Goal: Task Accomplishment & Management: Complete application form

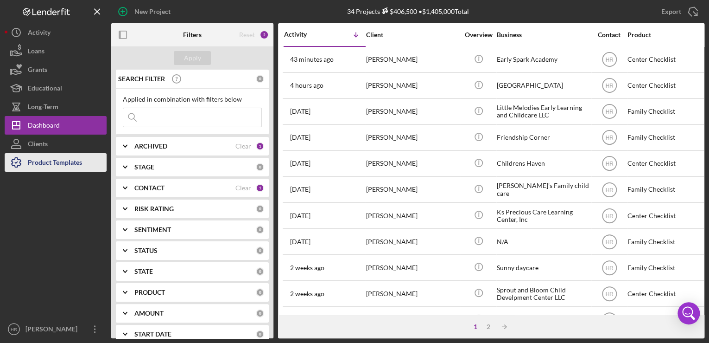
click at [46, 163] on div "Product Templates" at bounding box center [55, 163] width 54 height 21
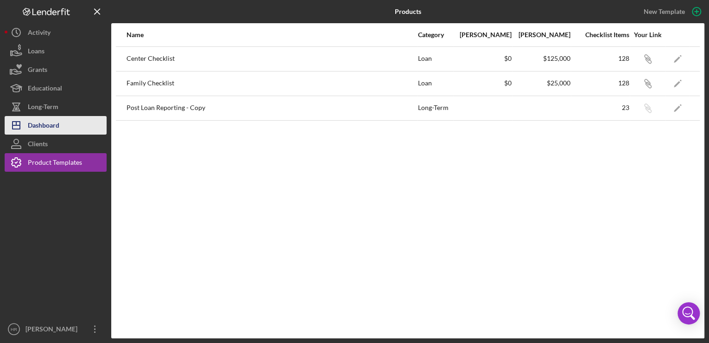
click at [59, 125] on div "Dashboard" at bounding box center [44, 126] width 32 height 21
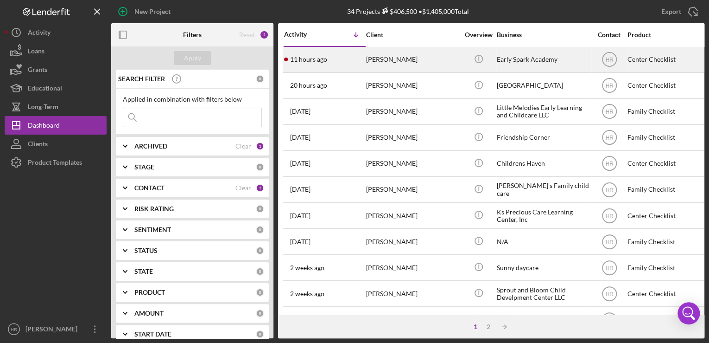
click at [396, 53] on div "[PERSON_NAME]" at bounding box center [412, 59] width 93 height 25
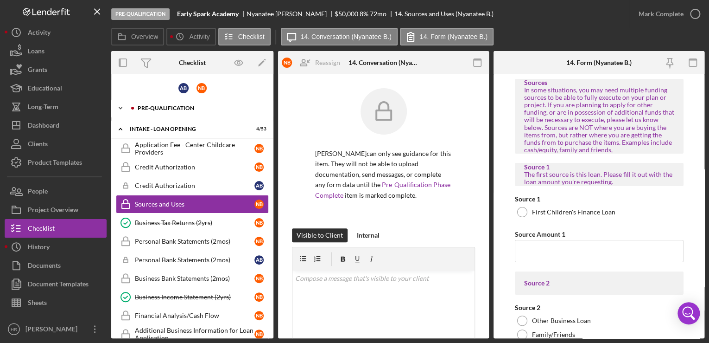
click at [174, 114] on div "Icon/Expander Pre-Qualification 11 / 27" at bounding box center [192, 108] width 162 height 19
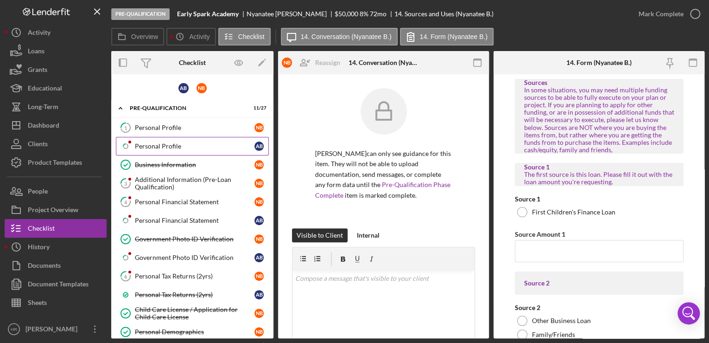
click at [166, 143] on div "Personal Profile" at bounding box center [195, 145] width 120 height 7
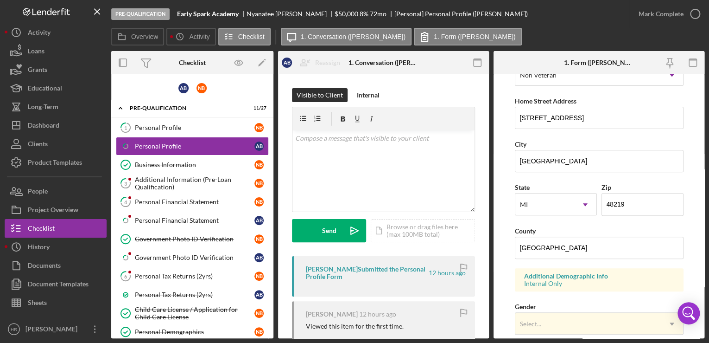
scroll to position [185, 0]
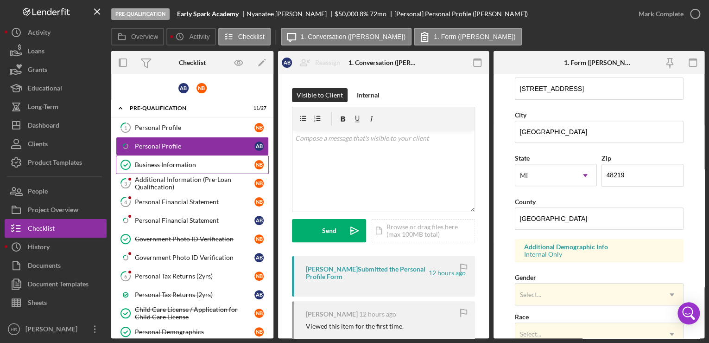
click at [138, 169] on link "Business Information Business Information N B" at bounding box center [192, 164] width 153 height 19
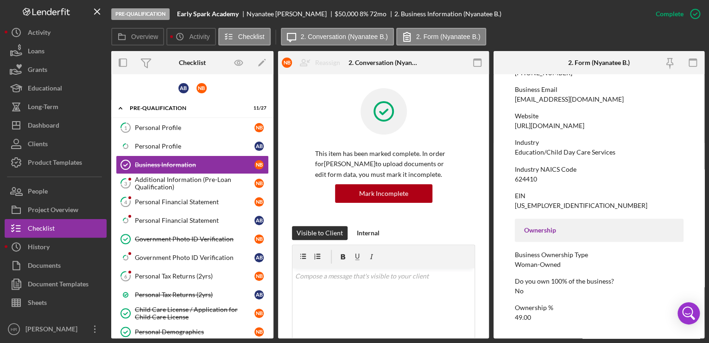
scroll to position [185, 0]
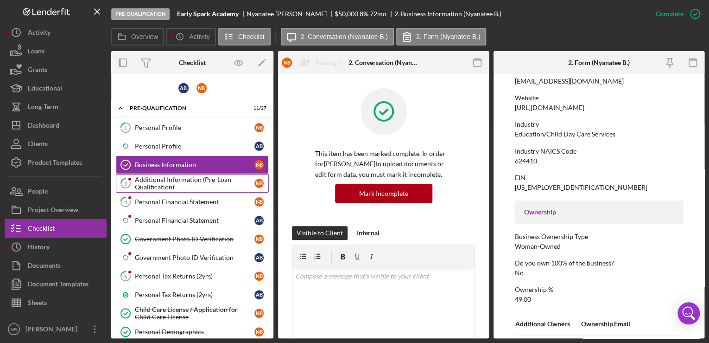
click at [159, 182] on div "Additional Information (Pre-Loan Qualification)" at bounding box center [195, 183] width 120 height 15
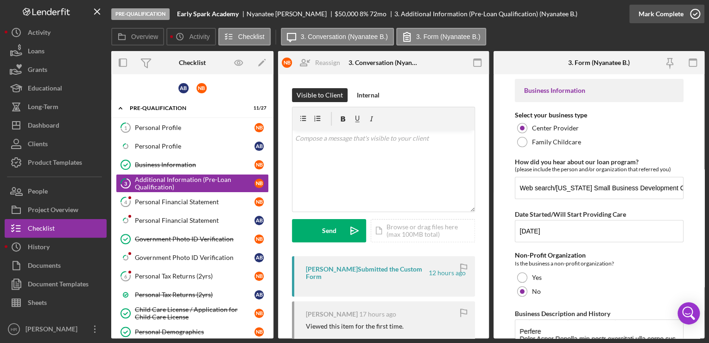
click at [692, 17] on icon "button" at bounding box center [695, 13] width 23 height 23
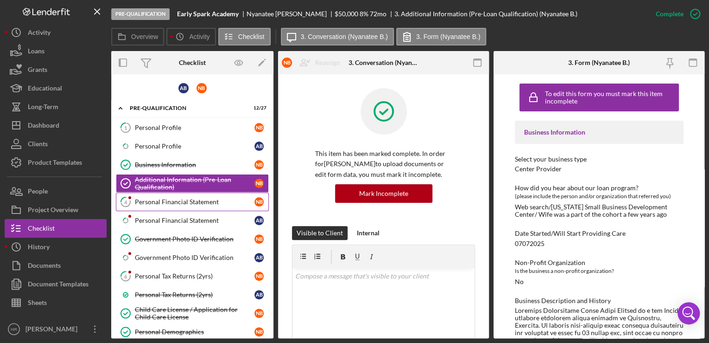
click at [177, 206] on link "4 Personal Financial Statement N B" at bounding box center [192, 201] width 153 height 19
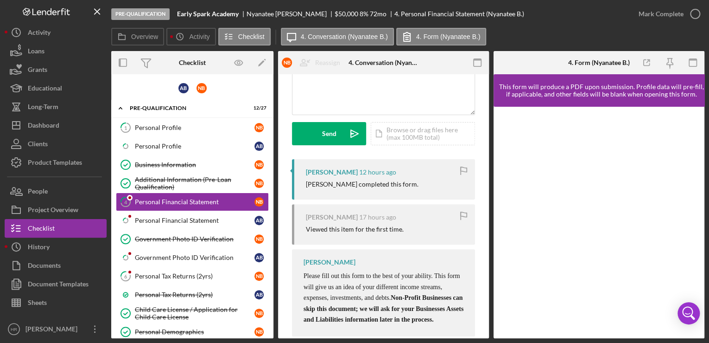
scroll to position [111, 0]
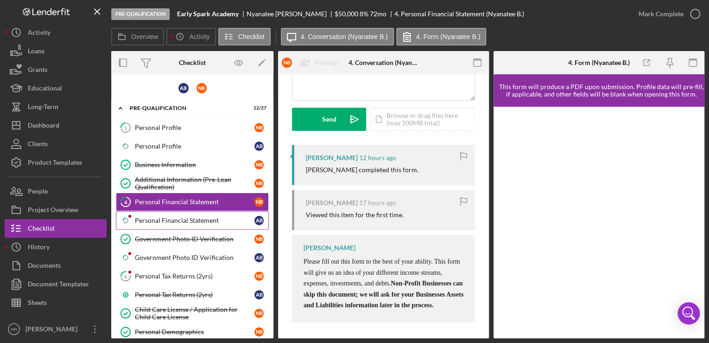
click at [187, 217] on div "Personal Financial Statement" at bounding box center [195, 220] width 120 height 7
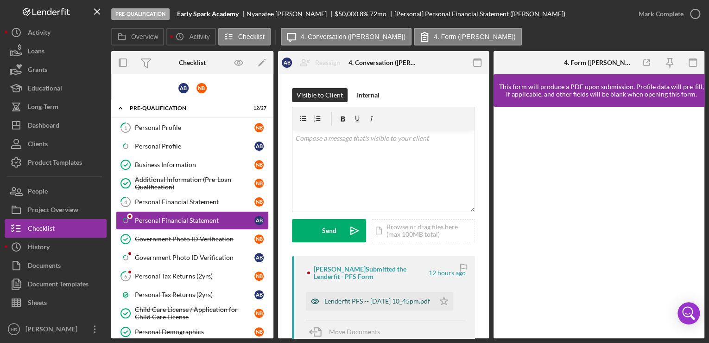
click at [349, 297] on div "Lenderfit PFS -- [DATE] 10_45pm.pdf" at bounding box center [378, 300] width 106 height 7
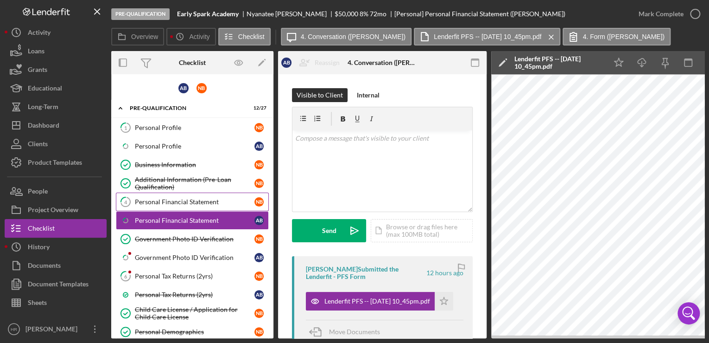
click at [168, 207] on link "4 Personal Financial Statement N B" at bounding box center [192, 201] width 153 height 19
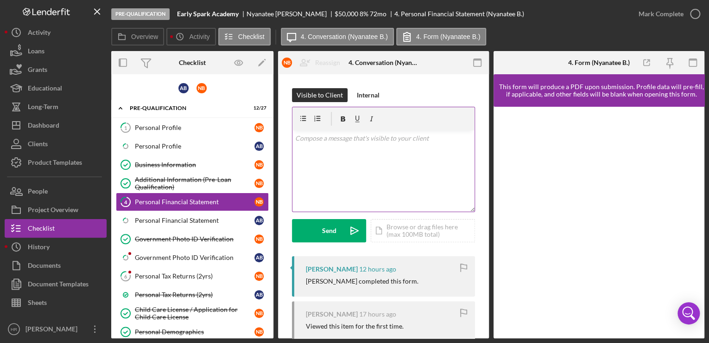
click at [331, 153] on div "v Color teal Color pink Remove color Add row above Add row below Add column bef…" at bounding box center [384, 170] width 182 height 81
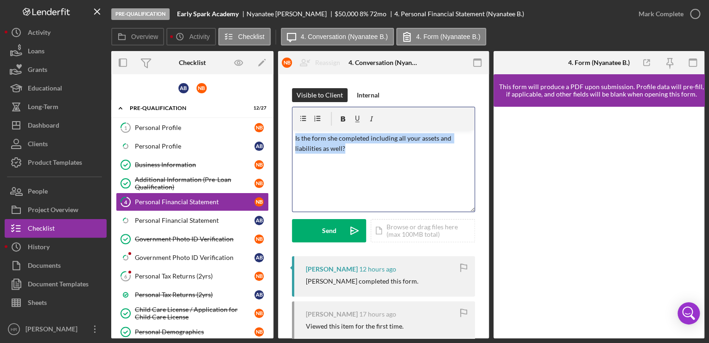
drag, startPoint x: 346, startPoint y: 156, endPoint x: 267, endPoint y: 134, distance: 81.9
click at [267, 134] on div "Overview Internal Workflow Stage Pre-Qualification Icon/Dropdown Arrow Archive …" at bounding box center [407, 194] width 593 height 287
copy p "Is the form she completed including all your assets and liabilities as well?"
click at [184, 219] on div "Personal Financial Statement" at bounding box center [195, 220] width 120 height 7
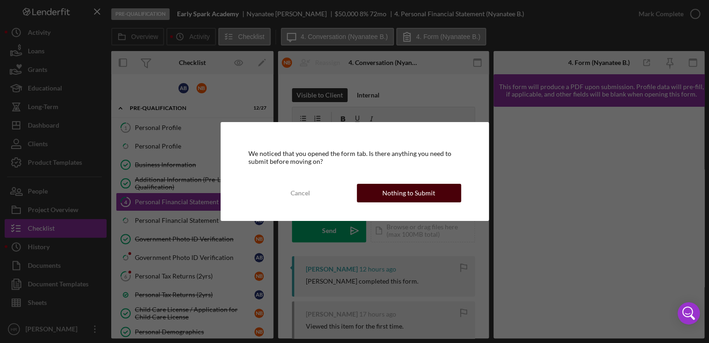
click at [385, 185] on div "Nothing to Submit" at bounding box center [408, 193] width 53 height 19
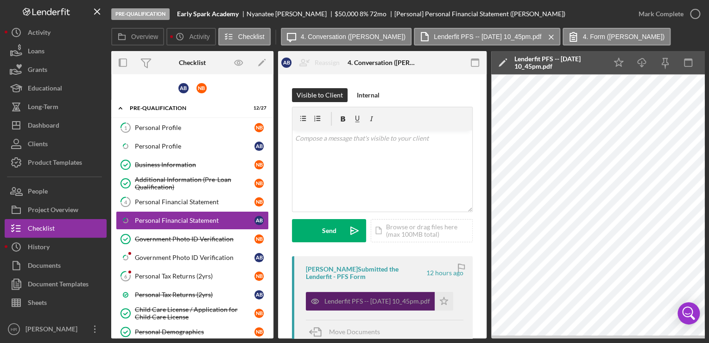
click at [354, 304] on div "Lenderfit PFS -- [DATE] 10_45pm.pdf" at bounding box center [378, 300] width 106 height 7
drag, startPoint x: 393, startPoint y: 335, endPoint x: 422, endPoint y: 339, distance: 29.5
click at [422, 339] on div "Pre-Qualification Early Spark Academy [PERSON_NAME] $50,000 $12,500 8 % 72 mo […" at bounding box center [354, 171] width 709 height 343
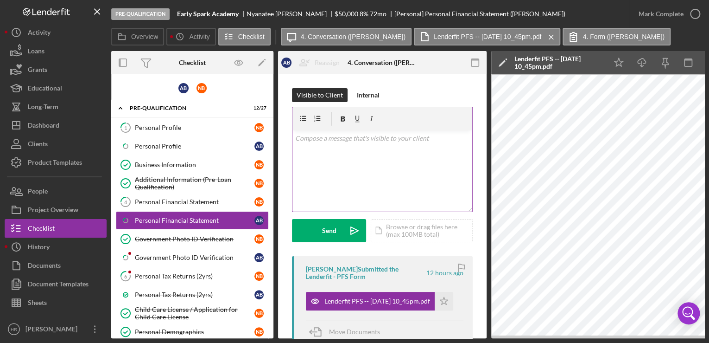
click at [322, 147] on div "v Color teal Color pink Remove color Add row above Add row below Add column bef…" at bounding box center [383, 170] width 180 height 81
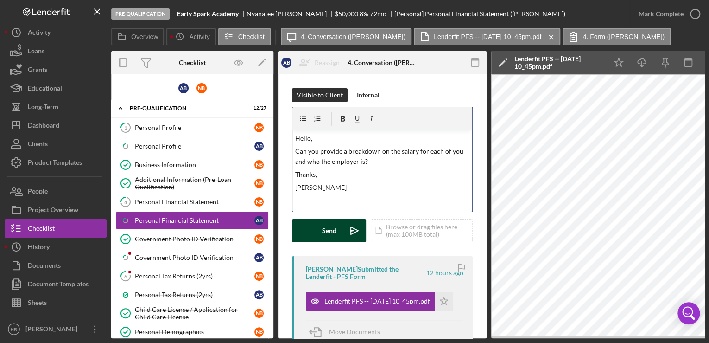
click at [328, 236] on div "Send" at bounding box center [329, 230] width 14 height 23
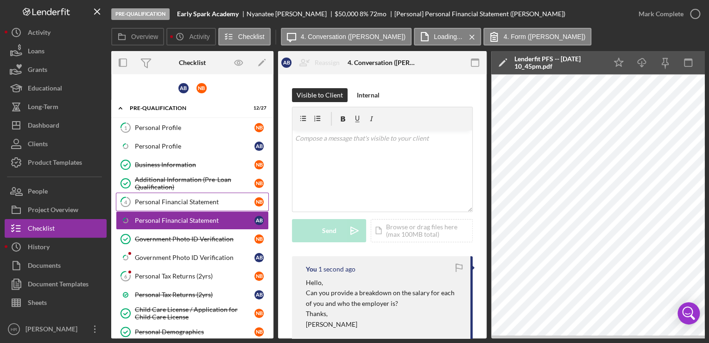
click at [189, 200] on div "Personal Financial Statement" at bounding box center [195, 201] width 120 height 7
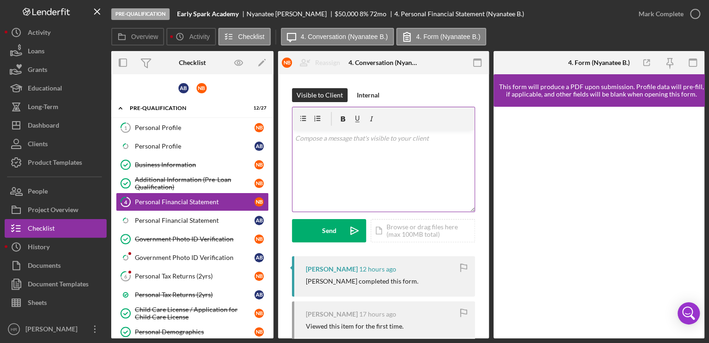
click at [308, 143] on p at bounding box center [383, 138] width 177 height 10
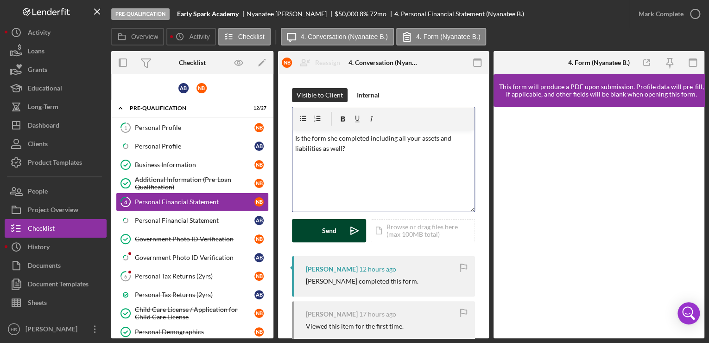
click at [326, 234] on div "Send" at bounding box center [329, 230] width 14 height 23
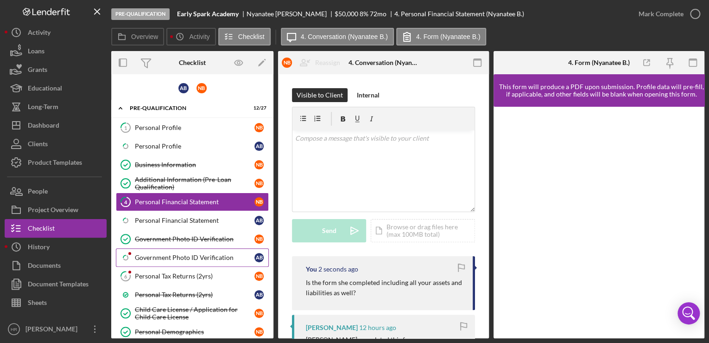
click at [163, 257] on div "Government Photo ID Verification" at bounding box center [195, 257] width 120 height 7
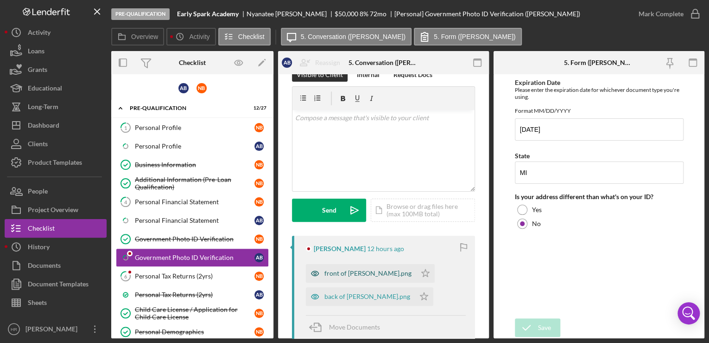
scroll to position [37, 0]
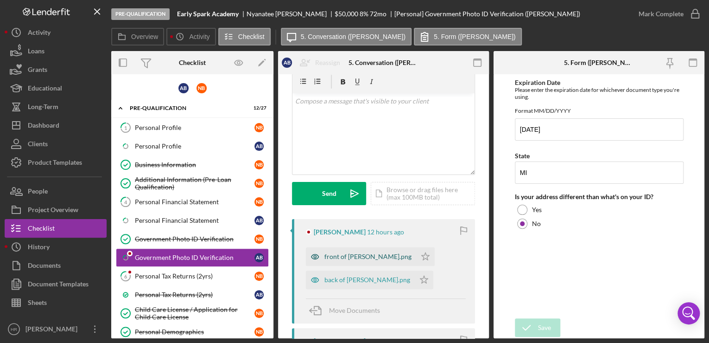
click at [358, 254] on div "front of [PERSON_NAME].png" at bounding box center [368, 256] width 87 height 7
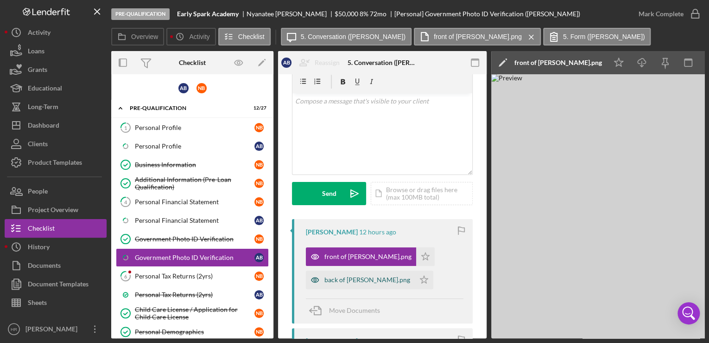
click at [350, 280] on div "back of [PERSON_NAME].png" at bounding box center [368, 279] width 86 height 7
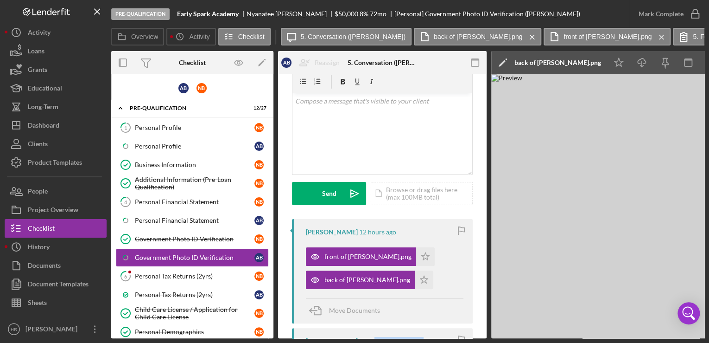
drag, startPoint x: 362, startPoint y: 339, endPoint x: 440, endPoint y: 339, distance: 78.4
click at [440, 339] on div "Pre-Qualification Early Spark Academy [PERSON_NAME] $50,000 $12,500 8 % 72 mo […" at bounding box center [354, 171] width 709 height 343
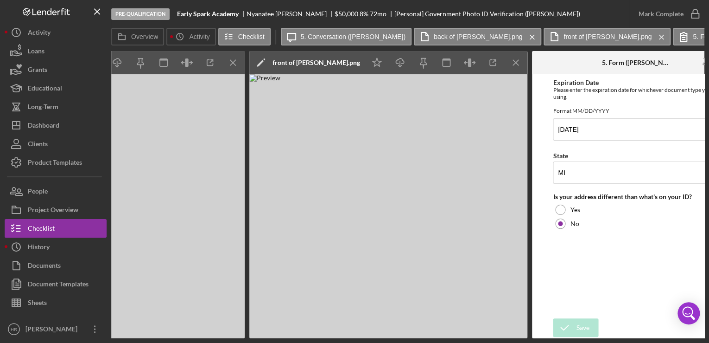
scroll to position [0, 561]
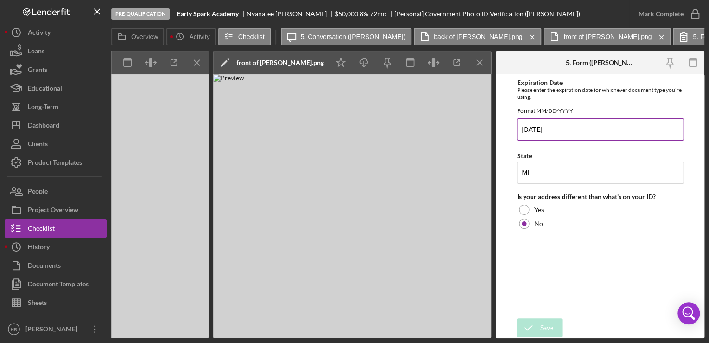
click at [591, 137] on input "[DATE]" at bounding box center [600, 129] width 167 height 22
type input "[DATE]"
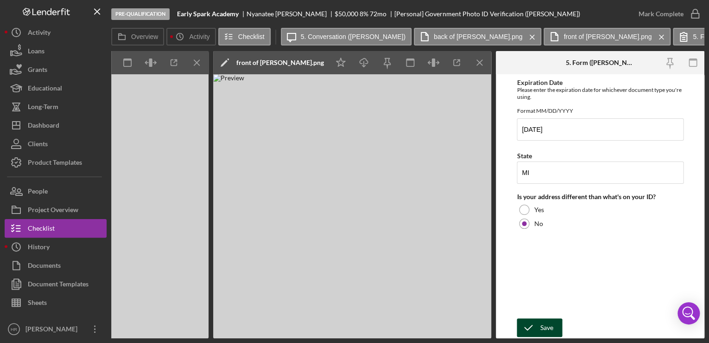
click at [552, 319] on div "Save" at bounding box center [546, 327] width 13 height 19
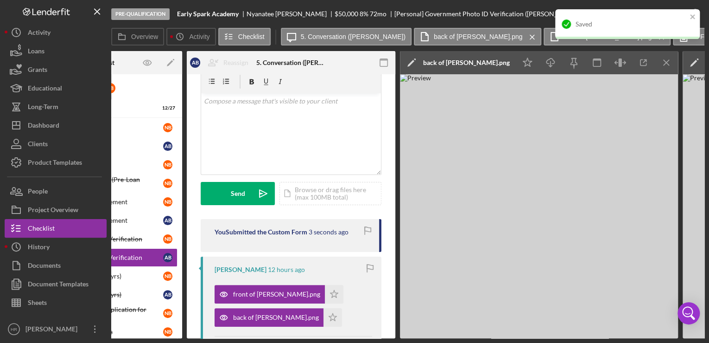
scroll to position [0, 75]
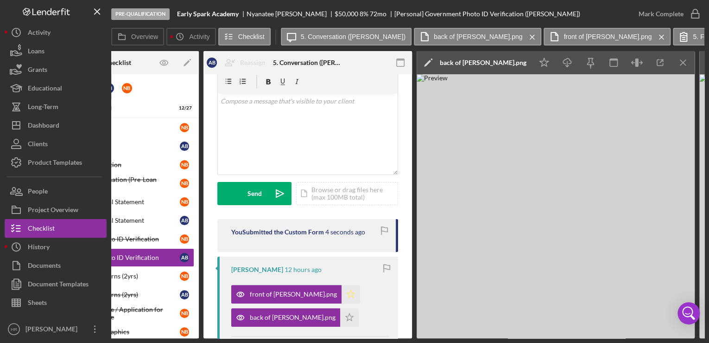
click at [342, 292] on icon "Icon/Star" at bounding box center [351, 294] width 19 height 19
click at [346, 319] on polygon "button" at bounding box center [350, 316] width 8 height 7
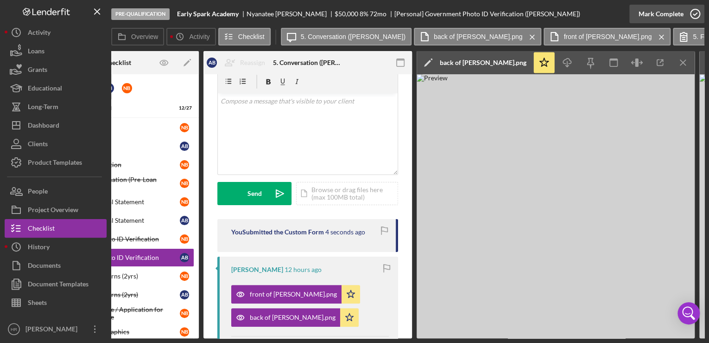
click at [700, 18] on icon "button" at bounding box center [695, 13] width 23 height 23
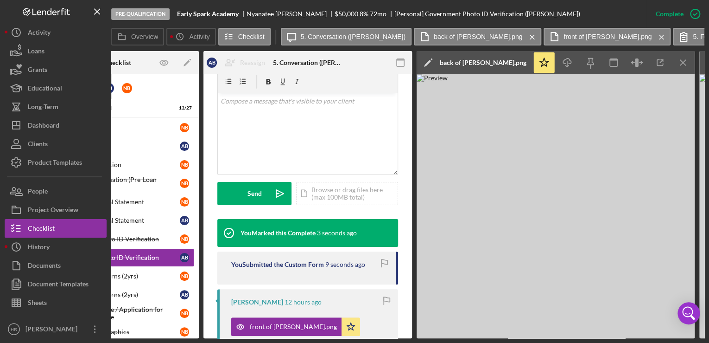
scroll to position [0, 0]
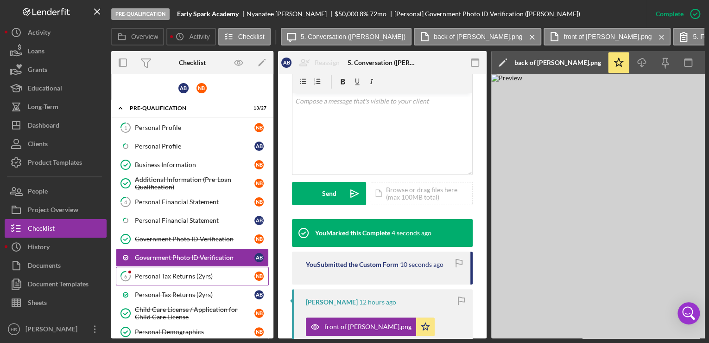
click at [167, 273] on div "Personal Tax Returns (2yrs)" at bounding box center [195, 275] width 120 height 7
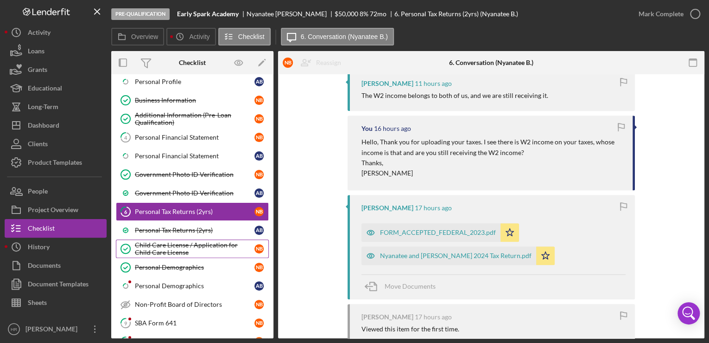
scroll to position [74, 0]
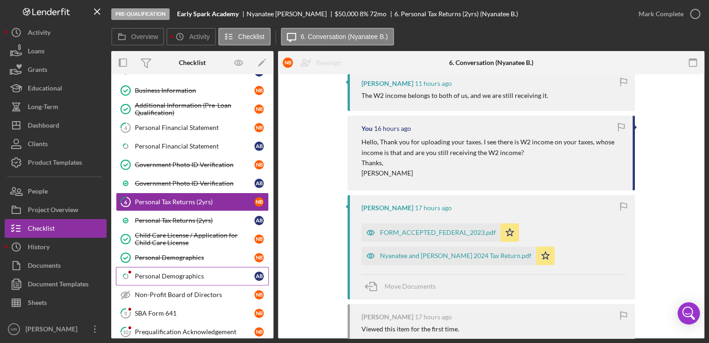
click at [185, 280] on link "Icon/Checklist Item Sub Partial Personal Demographics A B" at bounding box center [192, 276] width 153 height 19
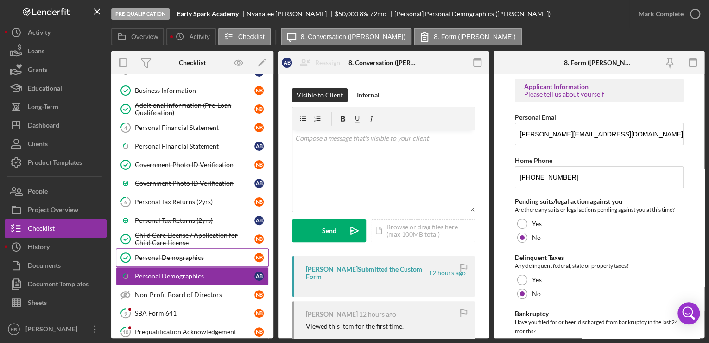
click at [184, 261] on link "Personal Demographics Personal Demographics N B" at bounding box center [192, 257] width 153 height 19
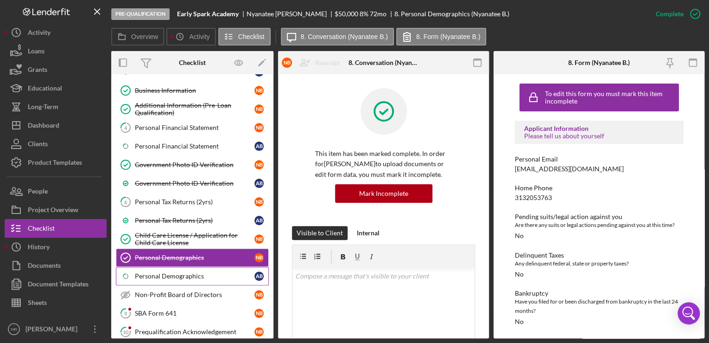
click at [183, 272] on div "Personal Demographics" at bounding box center [195, 275] width 120 height 7
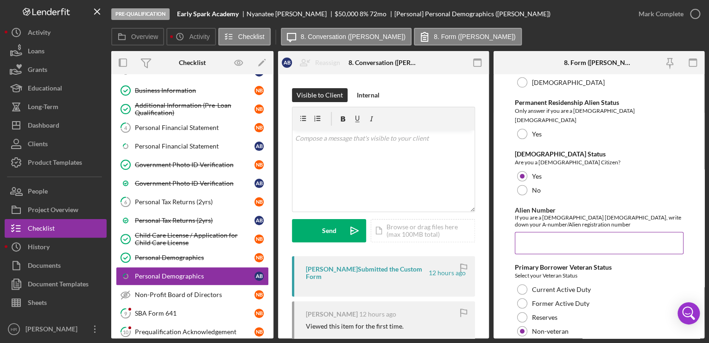
scroll to position [1042, 0]
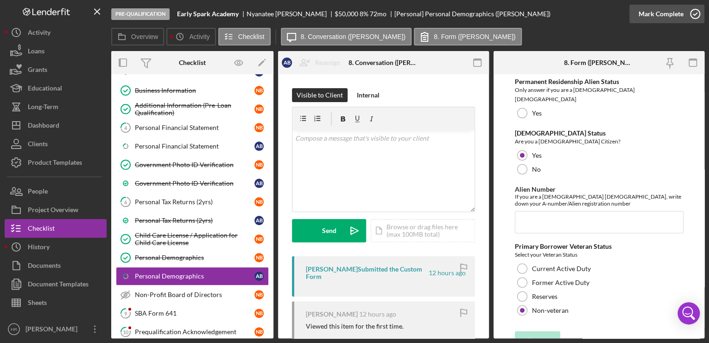
click at [694, 15] on icon "button" at bounding box center [695, 13] width 23 height 23
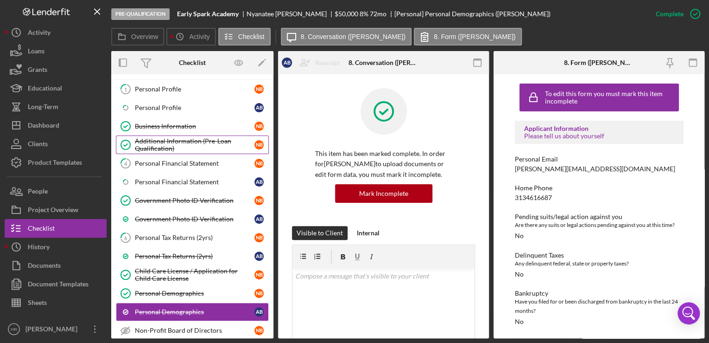
scroll to position [0, 0]
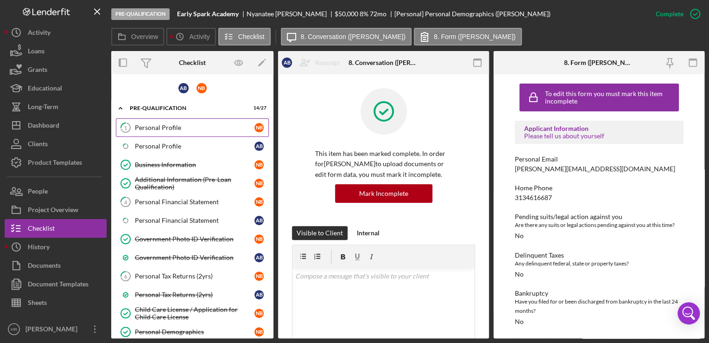
click at [172, 124] on div "Personal Profile" at bounding box center [195, 127] width 120 height 7
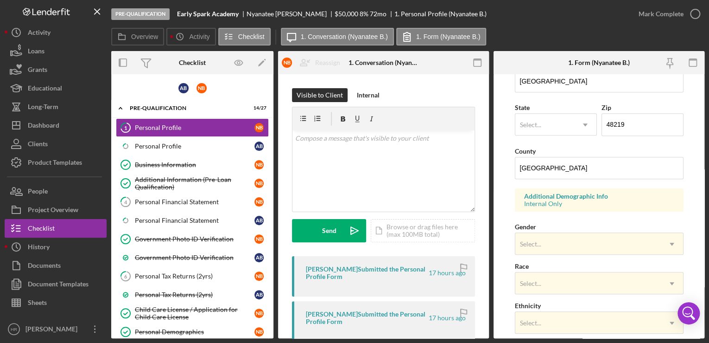
scroll to position [297, 0]
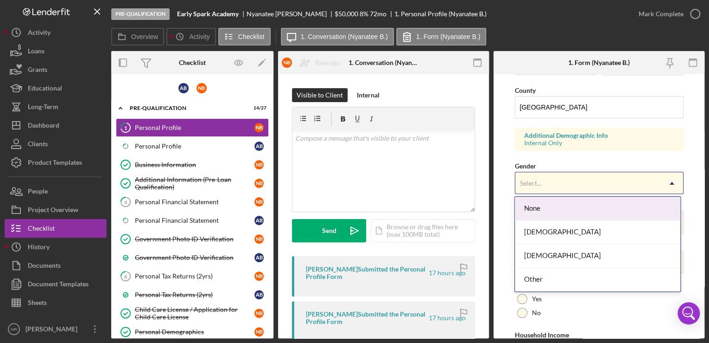
click at [537, 172] on div "Select..." at bounding box center [589, 182] width 146 height 21
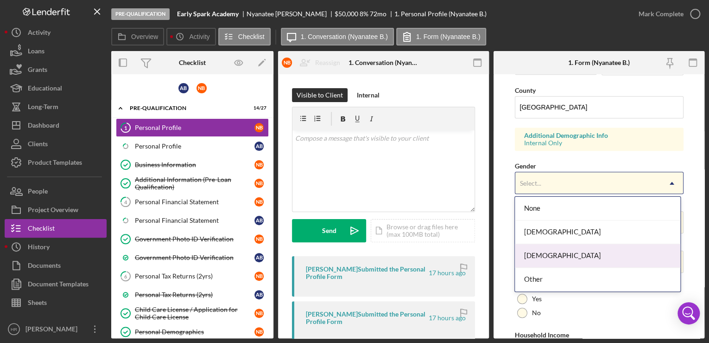
click at [543, 249] on div "[DEMOGRAPHIC_DATA]" at bounding box center [598, 256] width 166 height 24
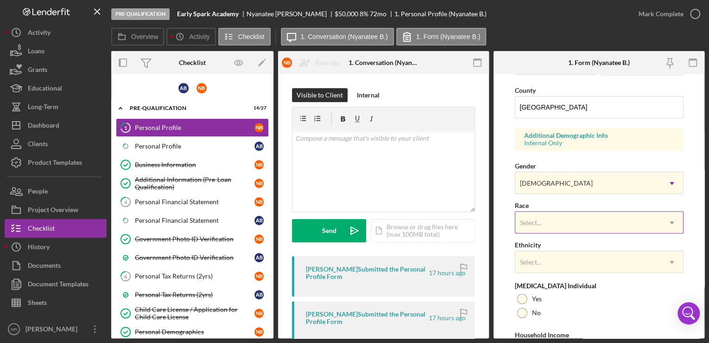
click at [539, 230] on div "Select..." at bounding box center [589, 222] width 146 height 21
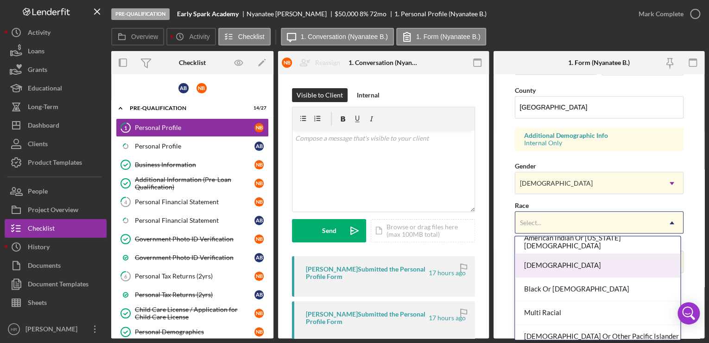
scroll to position [74, 0]
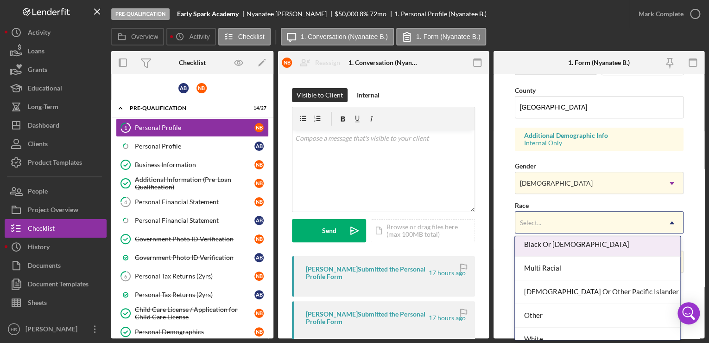
click at [542, 245] on div "Black Or [DEMOGRAPHIC_DATA]" at bounding box center [598, 245] width 166 height 24
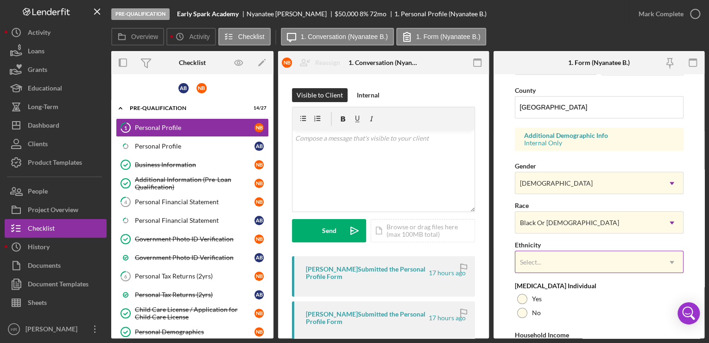
click at [536, 265] on div "Select..." at bounding box center [589, 261] width 146 height 21
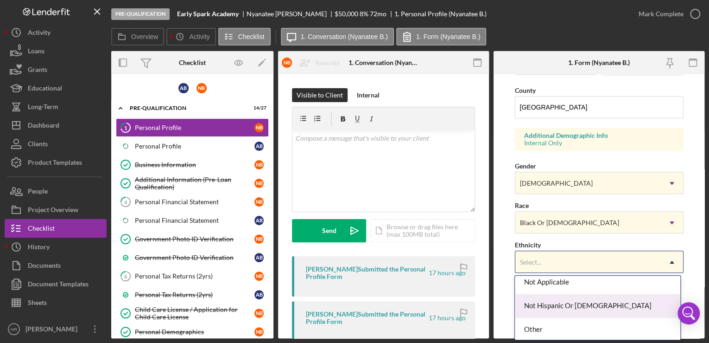
scroll to position [54, 0]
click at [541, 301] on div "Not Hispanic Or [DEMOGRAPHIC_DATA]" at bounding box center [598, 305] width 166 height 24
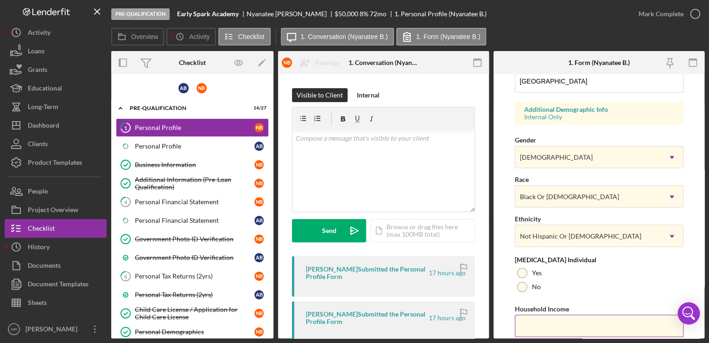
scroll to position [353, 0]
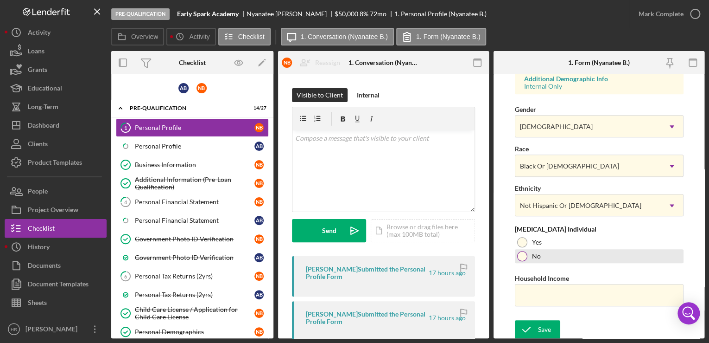
click at [523, 254] on div at bounding box center [522, 256] width 10 height 10
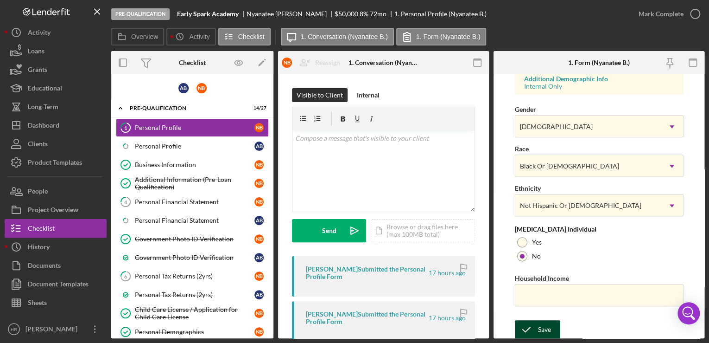
click at [541, 327] on div "Save" at bounding box center [544, 329] width 13 height 19
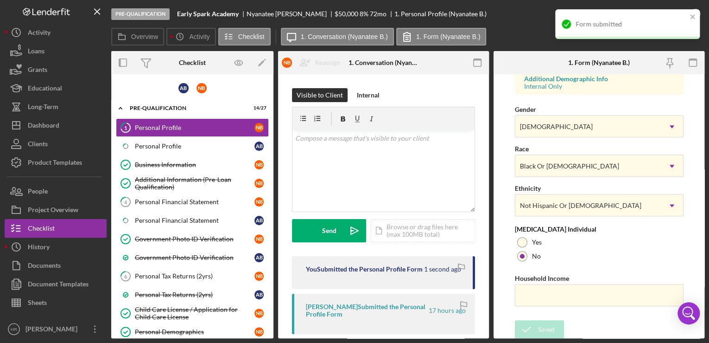
click at [693, 15] on div "Form submitted" at bounding box center [627, 24] width 145 height 30
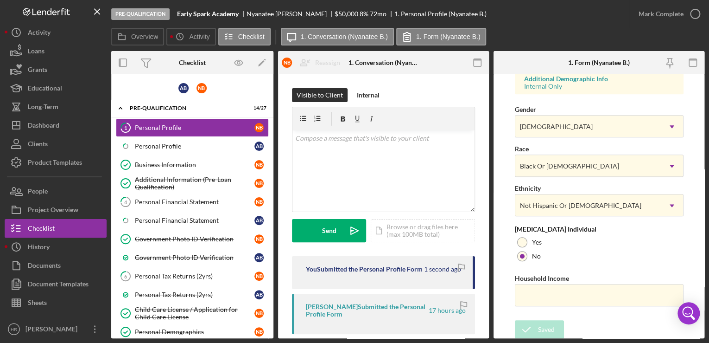
click at [693, 11] on div "Form submitted" at bounding box center [628, 9] width 148 height 4
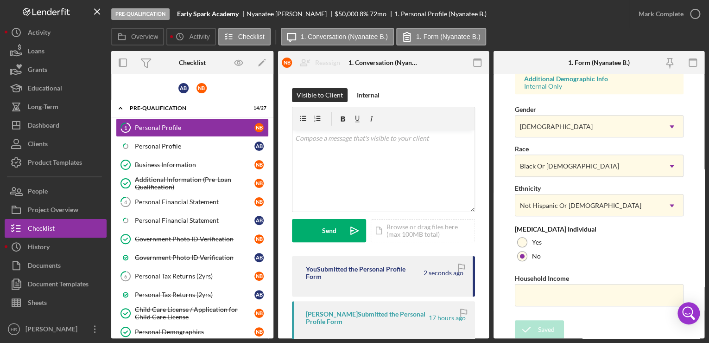
click at [0, 0] on icon "button" at bounding box center [0, 0] width 0 height 0
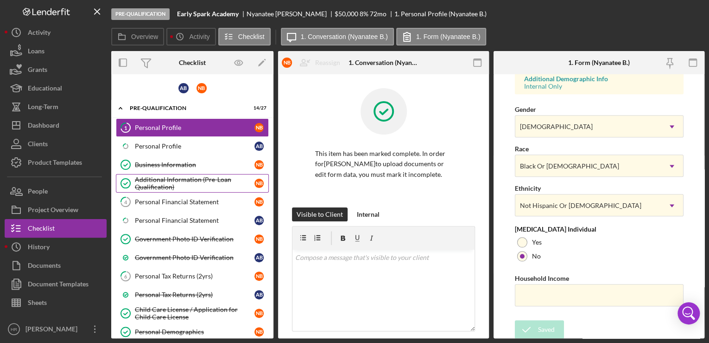
scroll to position [169, 0]
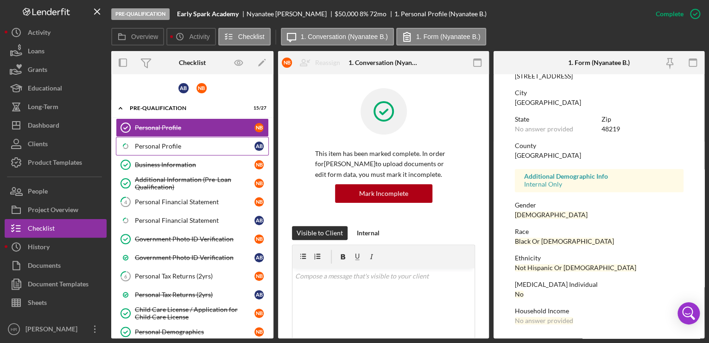
drag, startPoint x: 142, startPoint y: 145, endPoint x: 165, endPoint y: 146, distance: 22.7
click at [142, 145] on div "Personal Profile" at bounding box center [195, 145] width 120 height 7
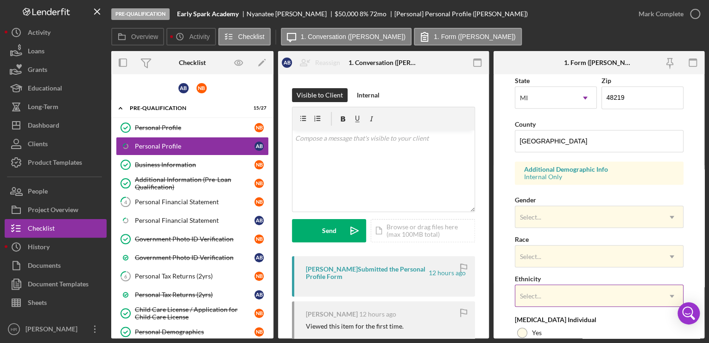
scroll to position [334, 0]
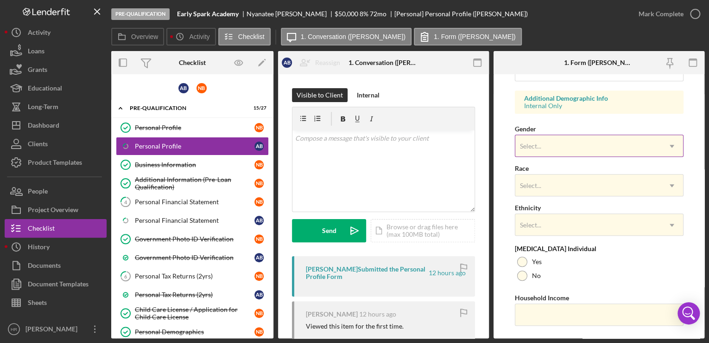
click at [535, 142] on div "Select..." at bounding box center [530, 145] width 21 height 7
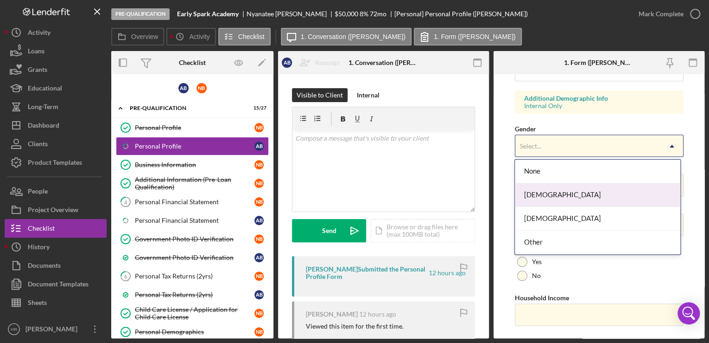
click at [546, 198] on div "[DEMOGRAPHIC_DATA]" at bounding box center [598, 195] width 166 height 24
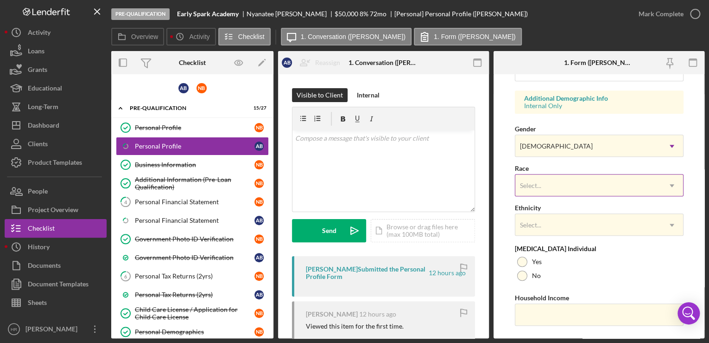
click at [541, 182] on div "Select..." at bounding box center [531, 185] width 24 height 7
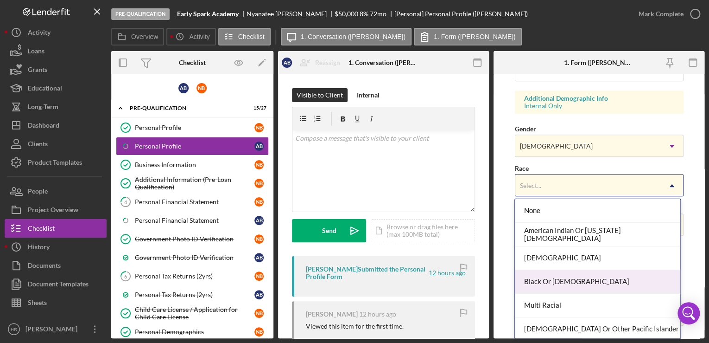
drag, startPoint x: 566, startPoint y: 277, endPoint x: 539, endPoint y: 230, distance: 54.0
click at [566, 276] on div "Black Or [DEMOGRAPHIC_DATA]" at bounding box center [598, 282] width 166 height 24
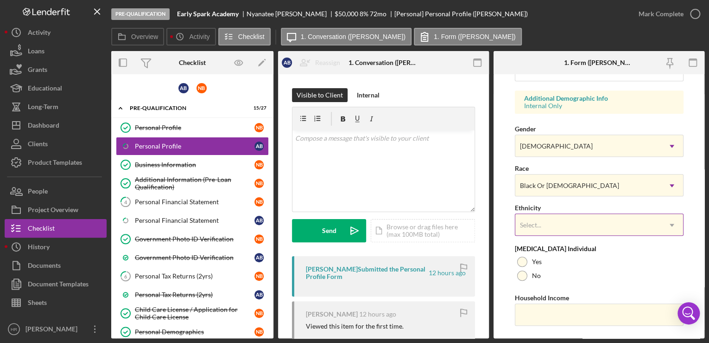
click at [531, 219] on div "Select..." at bounding box center [589, 224] width 146 height 21
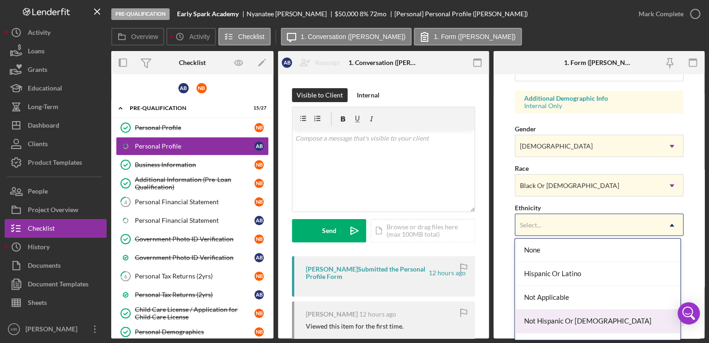
click at [554, 311] on div "Not Hispanic Or [DEMOGRAPHIC_DATA]" at bounding box center [598, 321] width 166 height 24
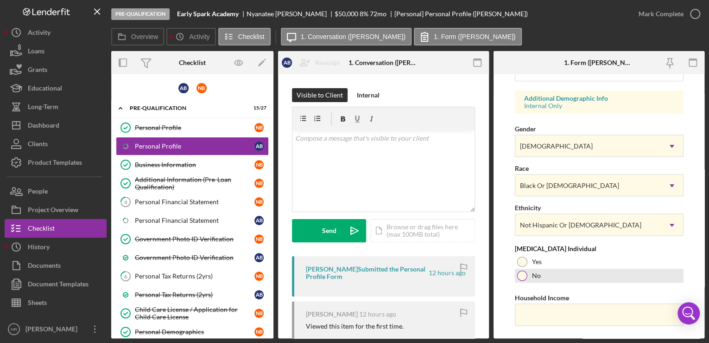
click at [522, 274] on div at bounding box center [522, 275] width 10 height 10
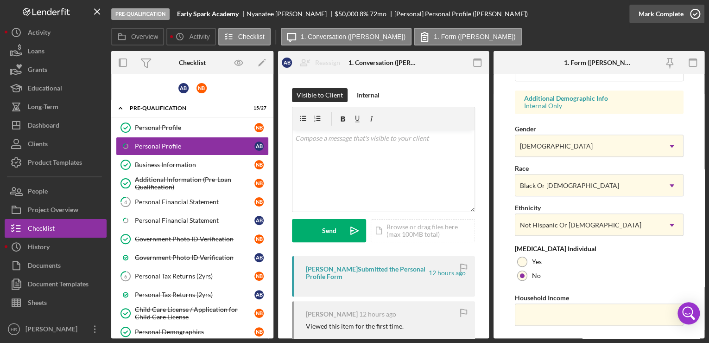
click at [694, 18] on circle "button" at bounding box center [695, 13] width 9 height 9
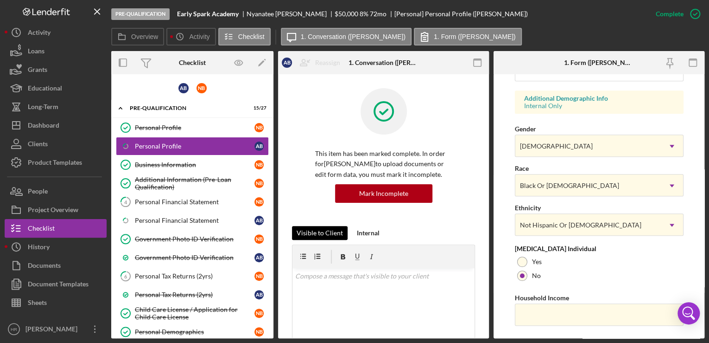
scroll to position [169, 0]
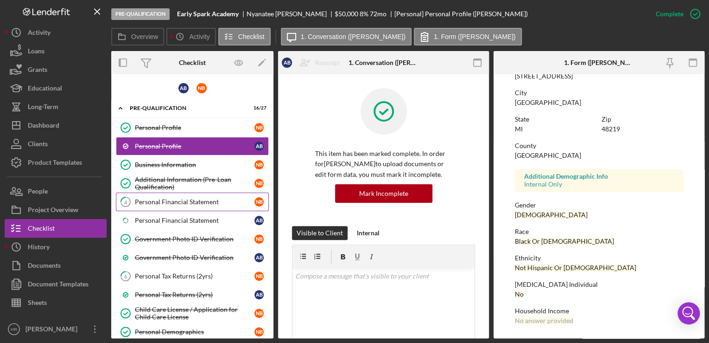
click at [154, 204] on link "4 Personal Financial Statement N B" at bounding box center [192, 201] width 153 height 19
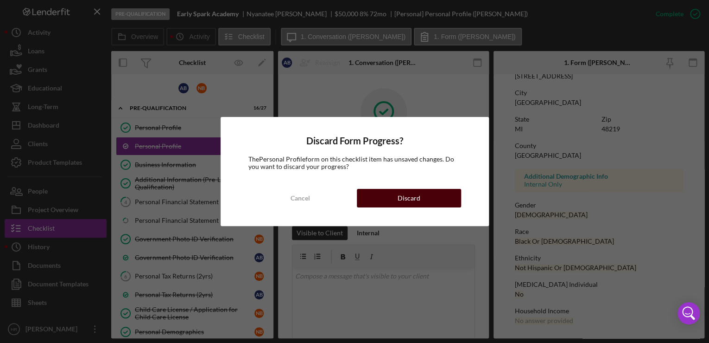
click at [389, 202] on button "Discard" at bounding box center [409, 198] width 104 height 19
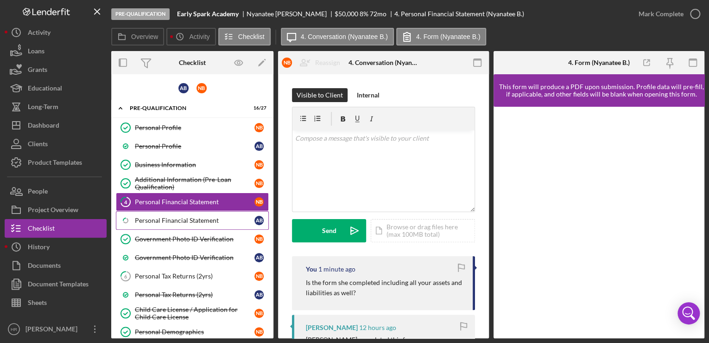
click at [168, 225] on link "Icon/Checklist Item Sub Partial Personal Financial Statement A B" at bounding box center [192, 220] width 153 height 19
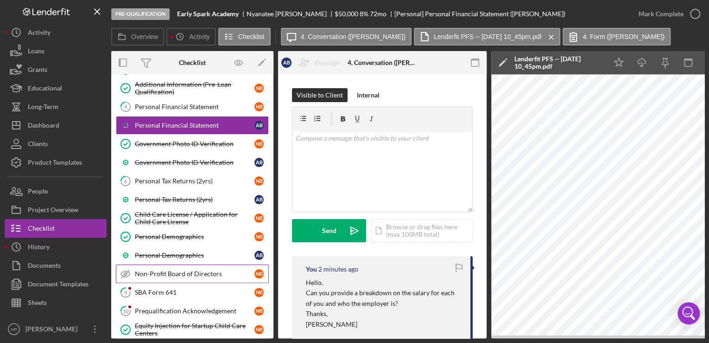
scroll to position [148, 0]
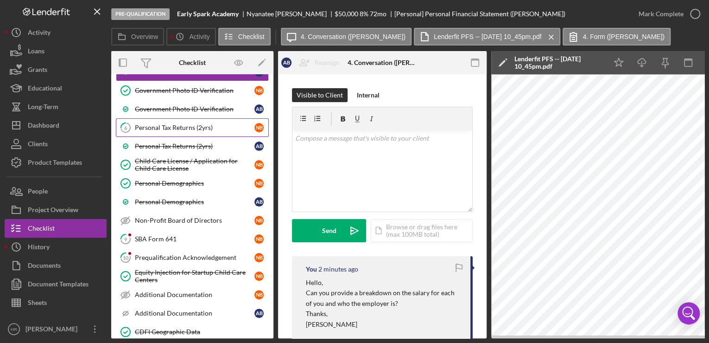
click at [145, 125] on div "Personal Tax Returns (2yrs)" at bounding box center [195, 127] width 120 height 7
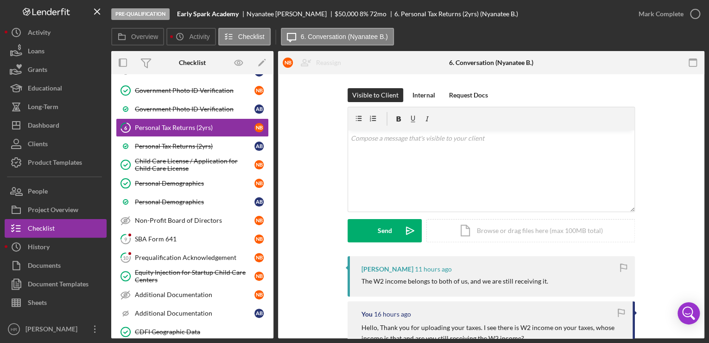
scroll to position [37, 0]
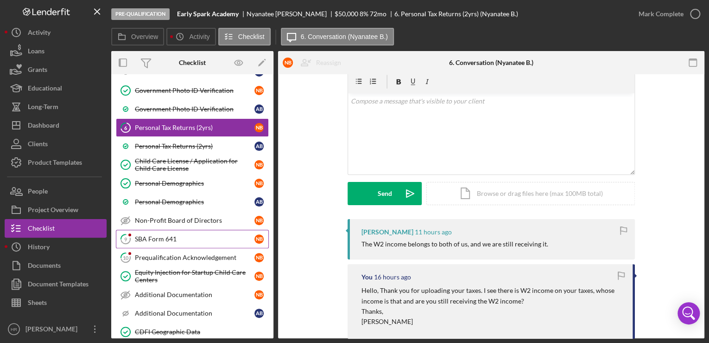
click at [161, 235] on div "SBA Form 641" at bounding box center [195, 238] width 120 height 7
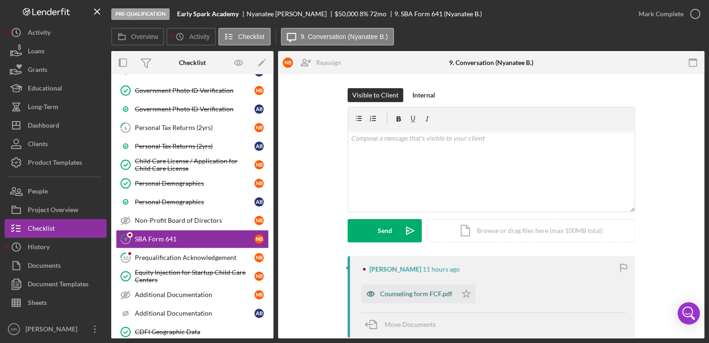
click at [399, 293] on div "Counseling form FCF.pdf" at bounding box center [416, 293] width 72 height 7
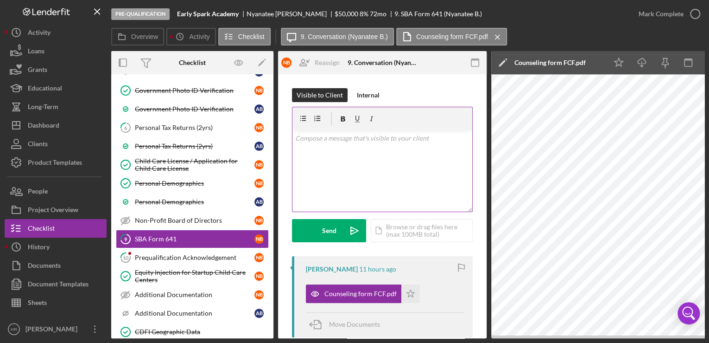
drag, startPoint x: 324, startPoint y: 168, endPoint x: 313, endPoint y: 177, distance: 13.5
click at [322, 170] on div "v Color teal Color pink Remove color Add row above Add row below Add column bef…" at bounding box center [383, 170] width 180 height 81
click at [402, 136] on p "Hello, this form is needed to be signed as well." at bounding box center [382, 138] width 175 height 10
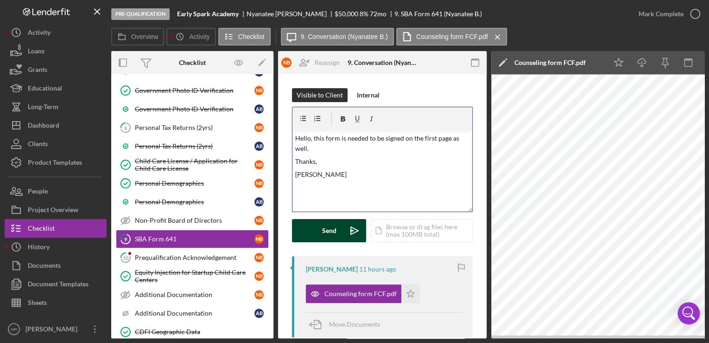
click at [330, 231] on div "Send" at bounding box center [329, 230] width 14 height 23
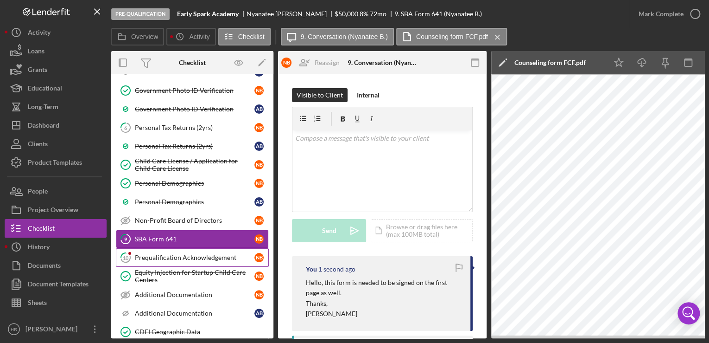
click at [160, 248] on link "10 Prequalification Acknowledgement N B" at bounding box center [192, 257] width 153 height 19
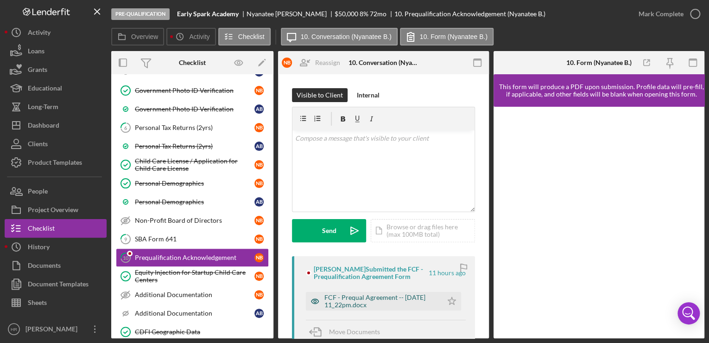
click at [345, 296] on div "FCF - Prequal Agreement -- [DATE] 11_22pm.docx" at bounding box center [382, 300] width 114 height 15
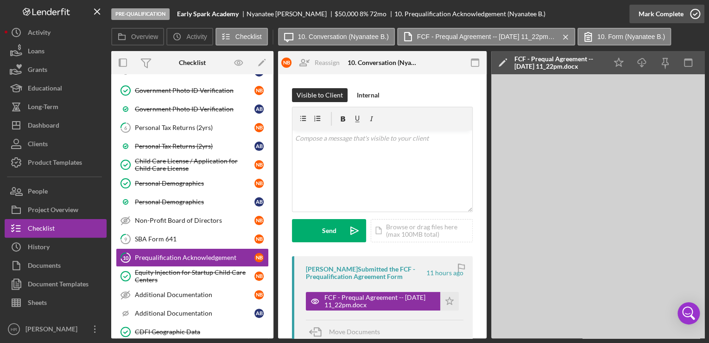
click at [695, 13] on icon "button" at bounding box center [695, 13] width 23 height 23
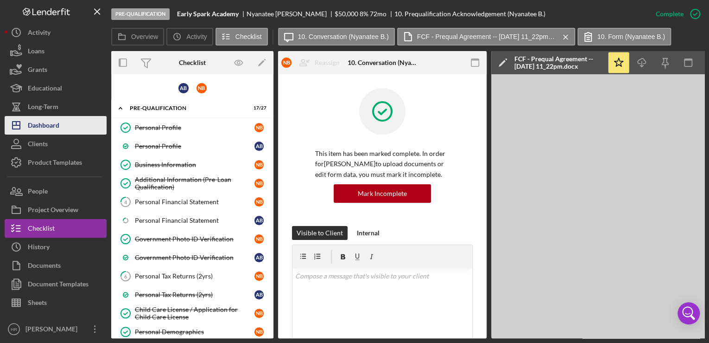
click at [60, 126] on button "Icon/Dashboard Dashboard" at bounding box center [56, 125] width 102 height 19
